Goal: Transaction & Acquisition: Purchase product/service

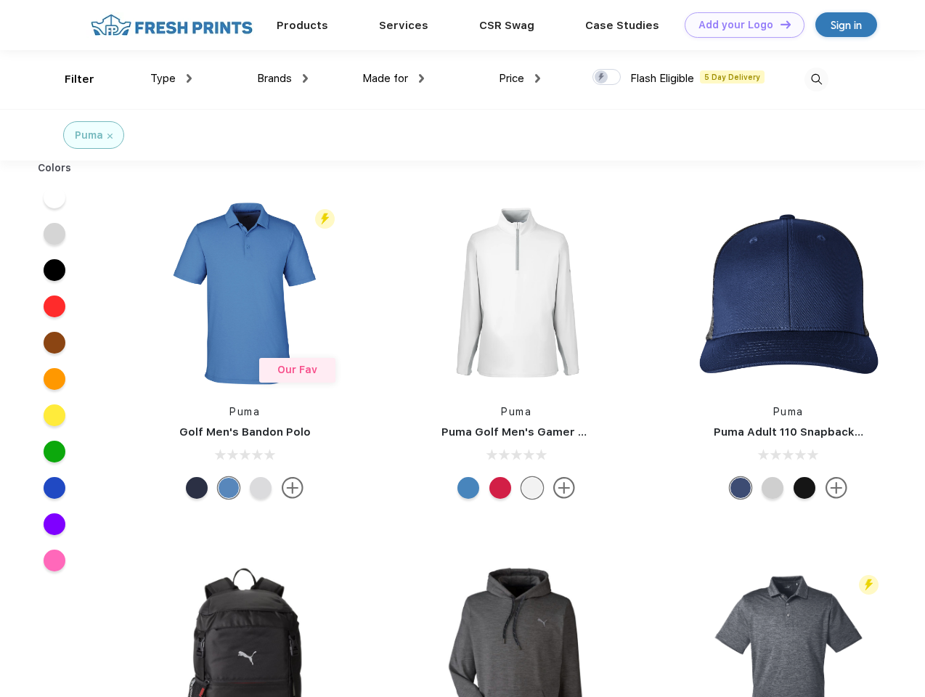
click at [739, 25] on link "Add your Logo Design Tool" at bounding box center [745, 24] width 120 height 25
click at [0, 0] on div "Design Tool" at bounding box center [0, 0] width 0 height 0
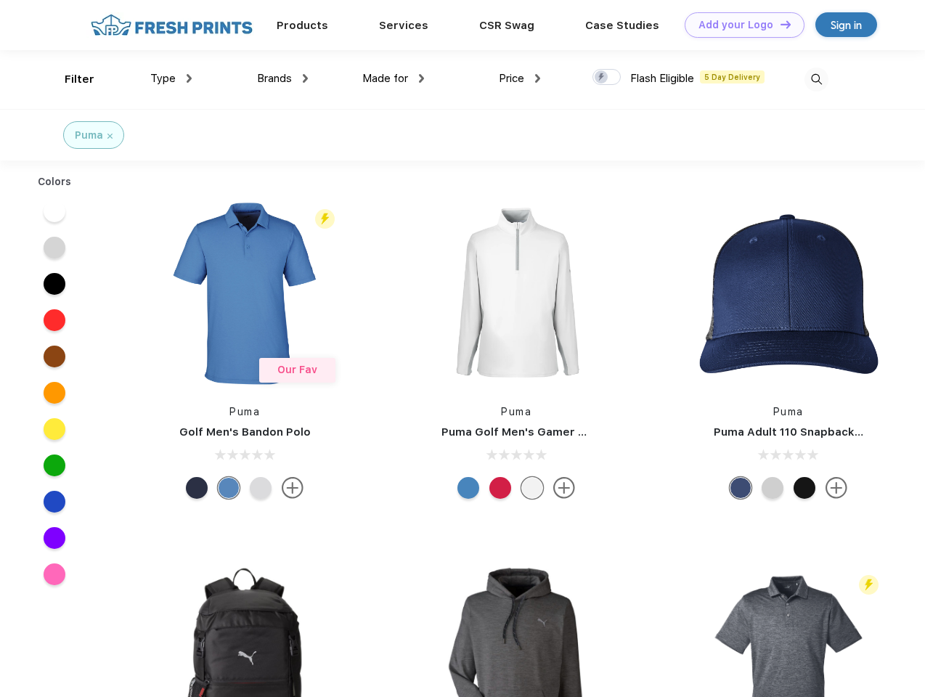
click at [779, 24] on link "Add your Logo Design Tool" at bounding box center [745, 24] width 120 height 25
click at [70, 79] on div "Filter" at bounding box center [80, 79] width 30 height 17
click at [171, 78] on span "Type" at bounding box center [162, 78] width 25 height 13
click at [283, 78] on span "Brands" at bounding box center [274, 78] width 35 height 13
click at [394, 78] on span "Made for" at bounding box center [385, 78] width 46 height 13
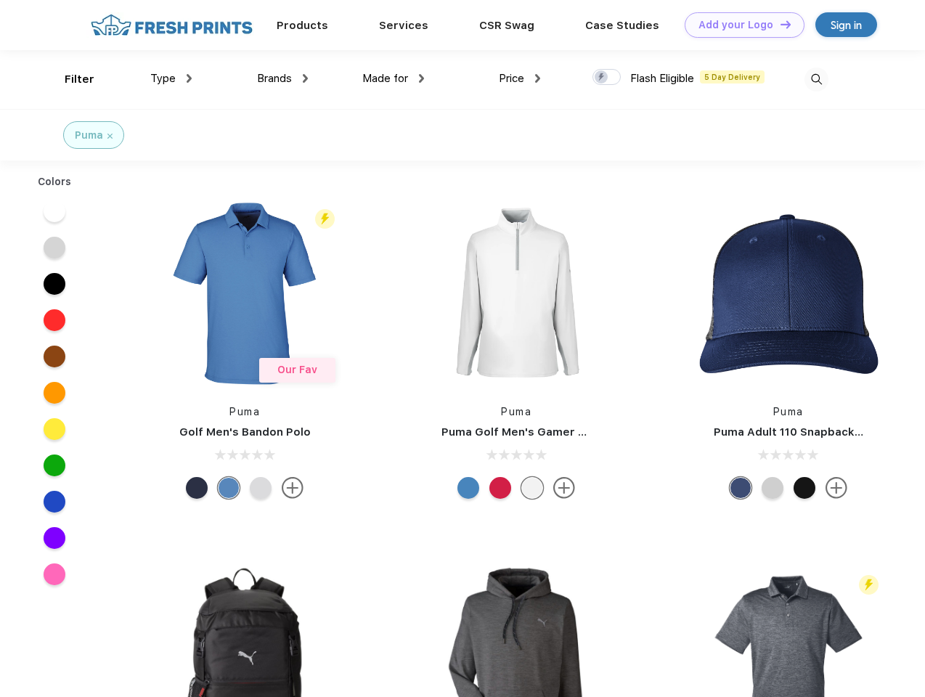
click at [520, 78] on span "Price" at bounding box center [511, 78] width 25 height 13
click at [607, 78] on div at bounding box center [607, 77] width 28 height 16
click at [602, 78] on input "checkbox" at bounding box center [597, 72] width 9 height 9
click at [816, 79] on img at bounding box center [817, 80] width 24 height 24
